Goal: Navigation & Orientation: Understand site structure

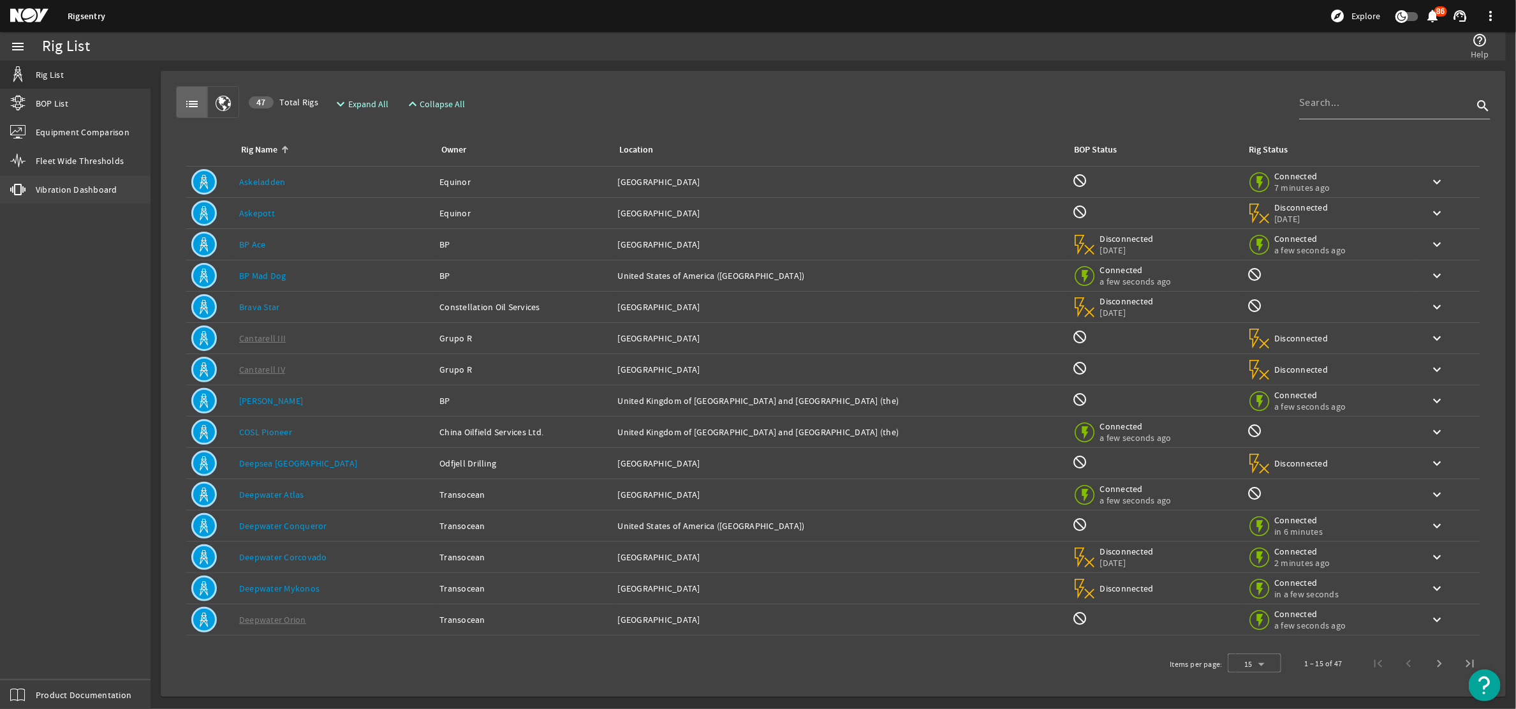
click at [73, 187] on span "Vibration Dashboard" at bounding box center [77, 189] width 82 height 13
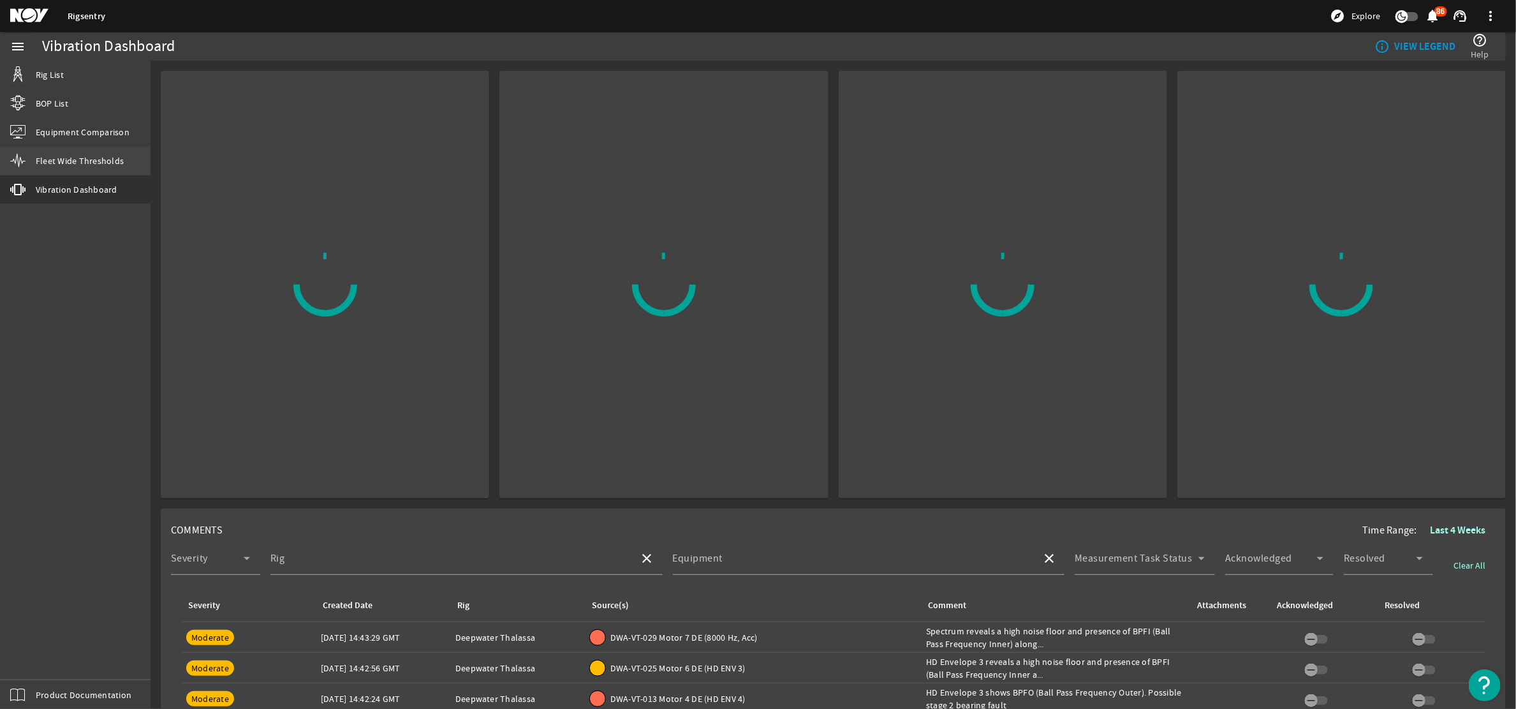
click at [80, 154] on span "Fleet Wide Thresholds" at bounding box center [80, 160] width 88 height 13
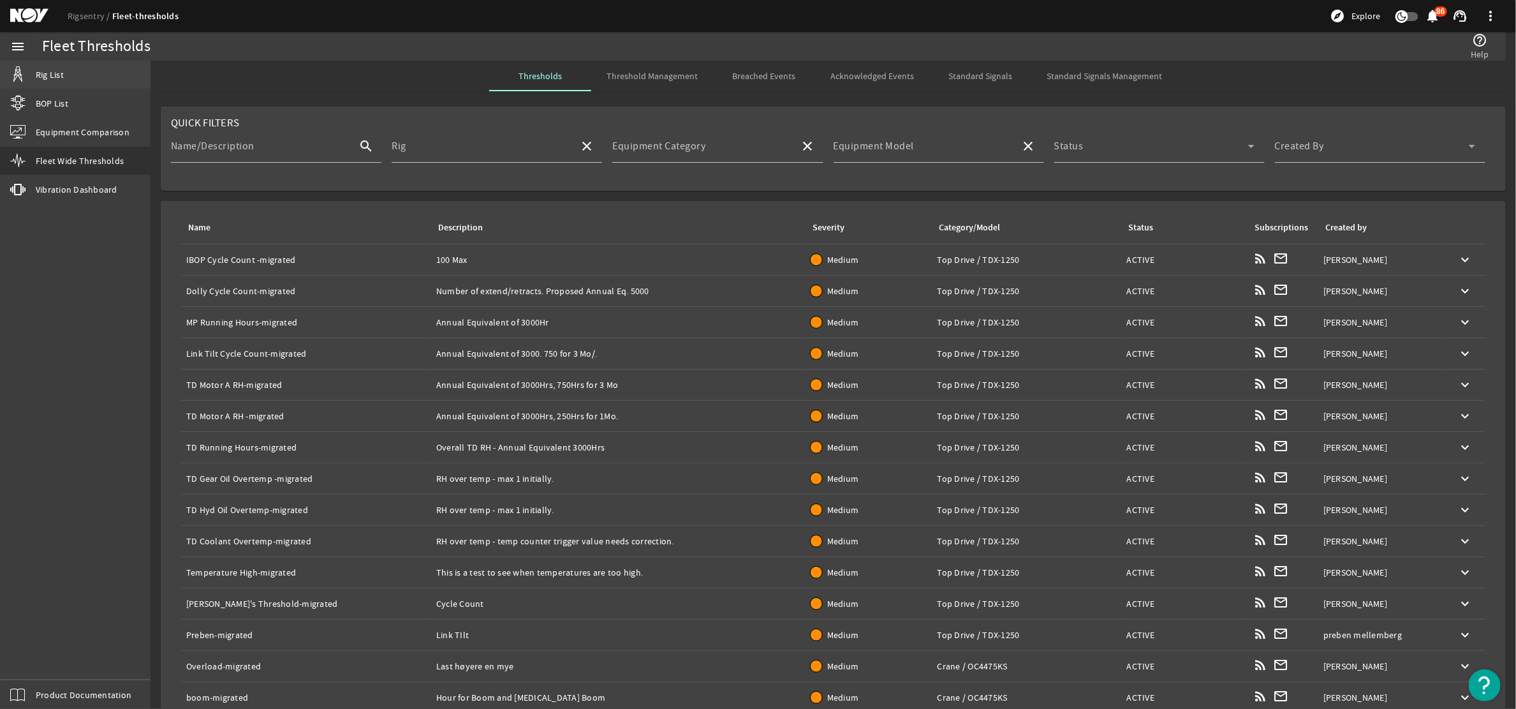
click at [83, 80] on link "Rig List" at bounding box center [75, 75] width 151 height 28
